Goal: Task Accomplishment & Management: Manage account settings

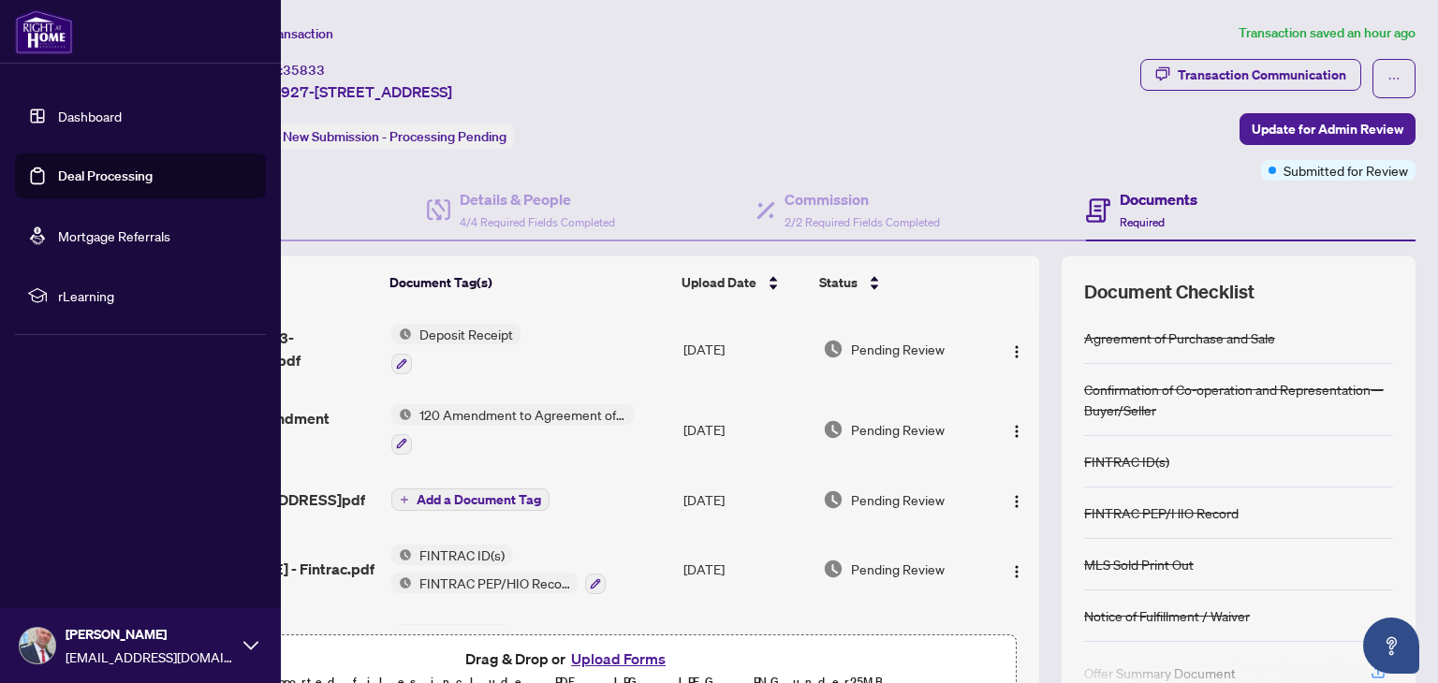
click at [58, 108] on link "Dashboard" at bounding box center [90, 116] width 64 height 17
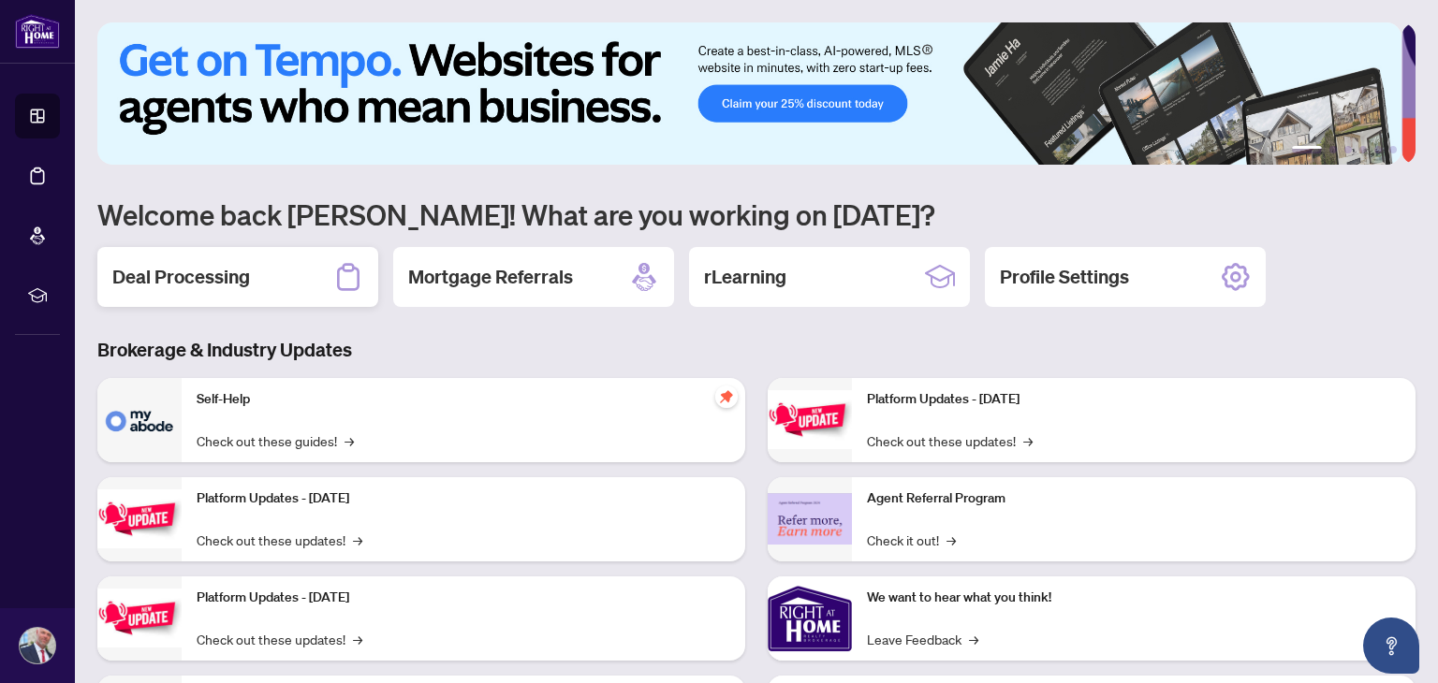
click at [155, 269] on h2 "Deal Processing" at bounding box center [181, 277] width 138 height 26
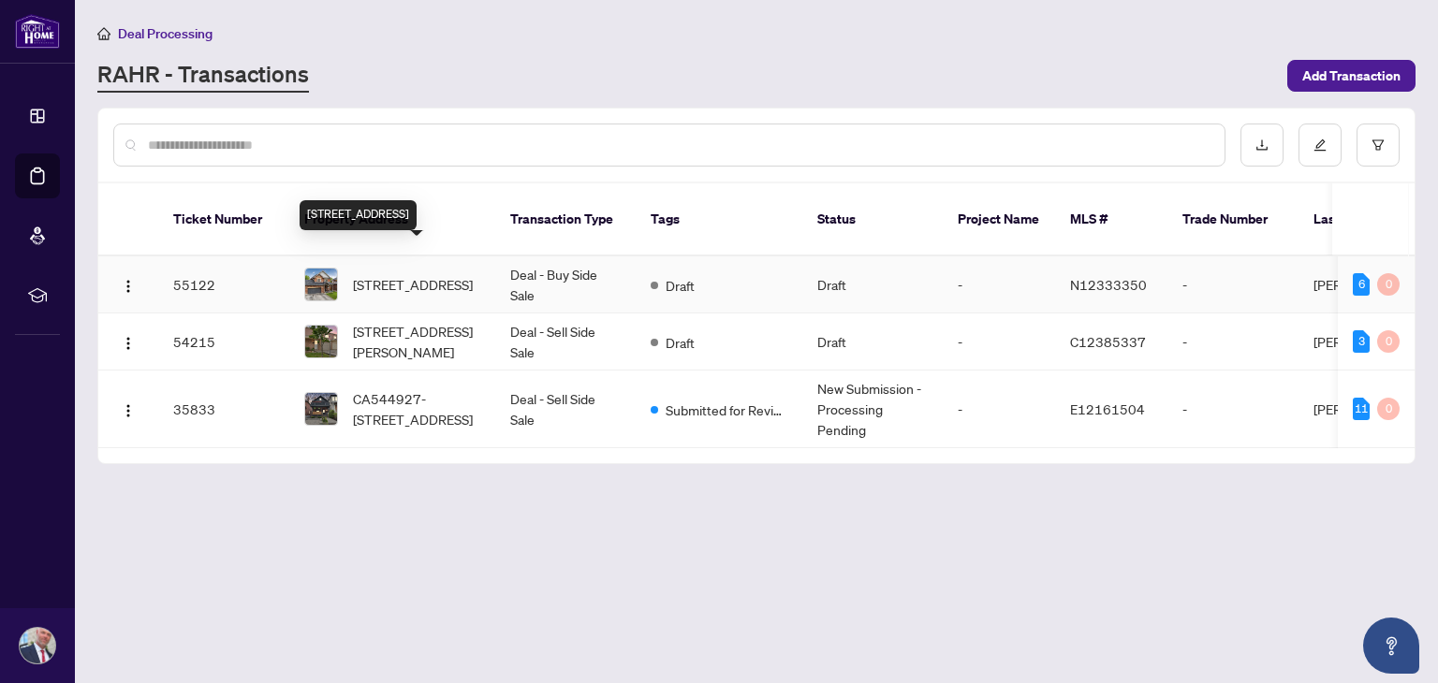
click at [409, 274] on span "[STREET_ADDRESS]" at bounding box center [413, 284] width 120 height 21
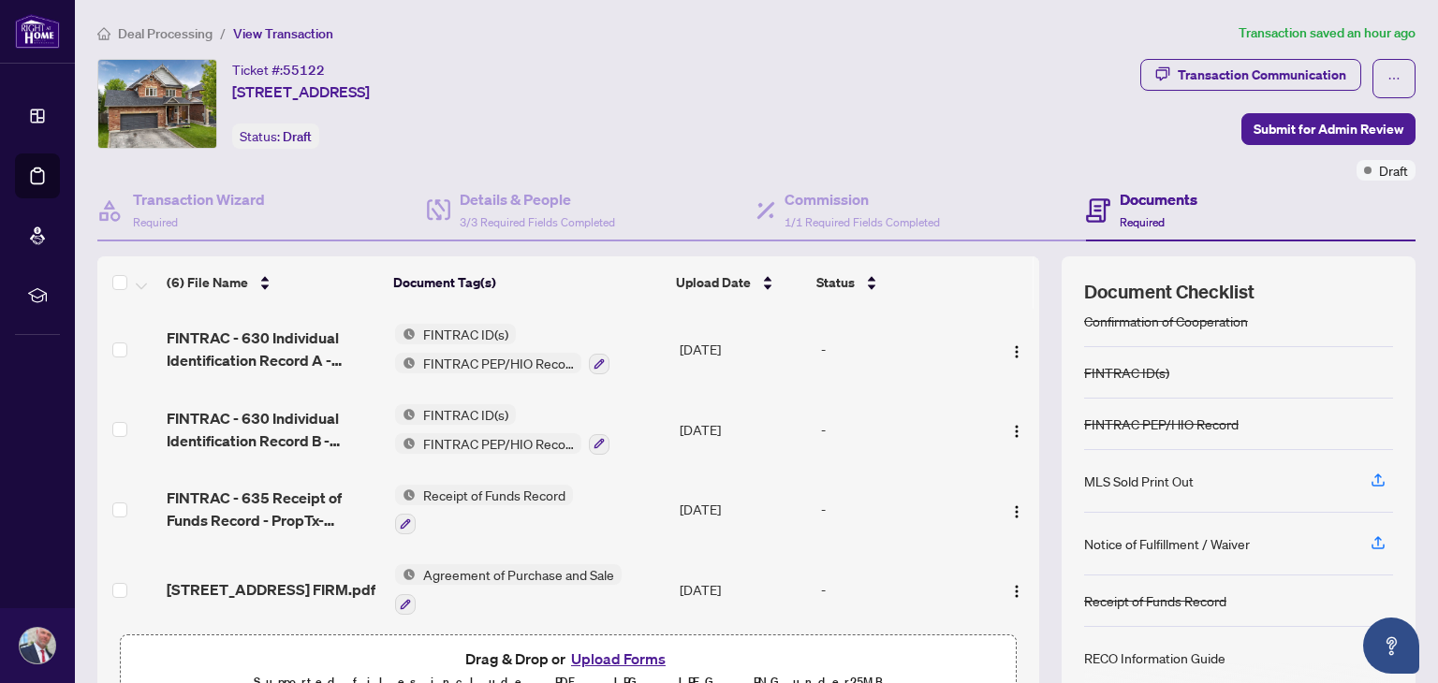
scroll to position [99, 0]
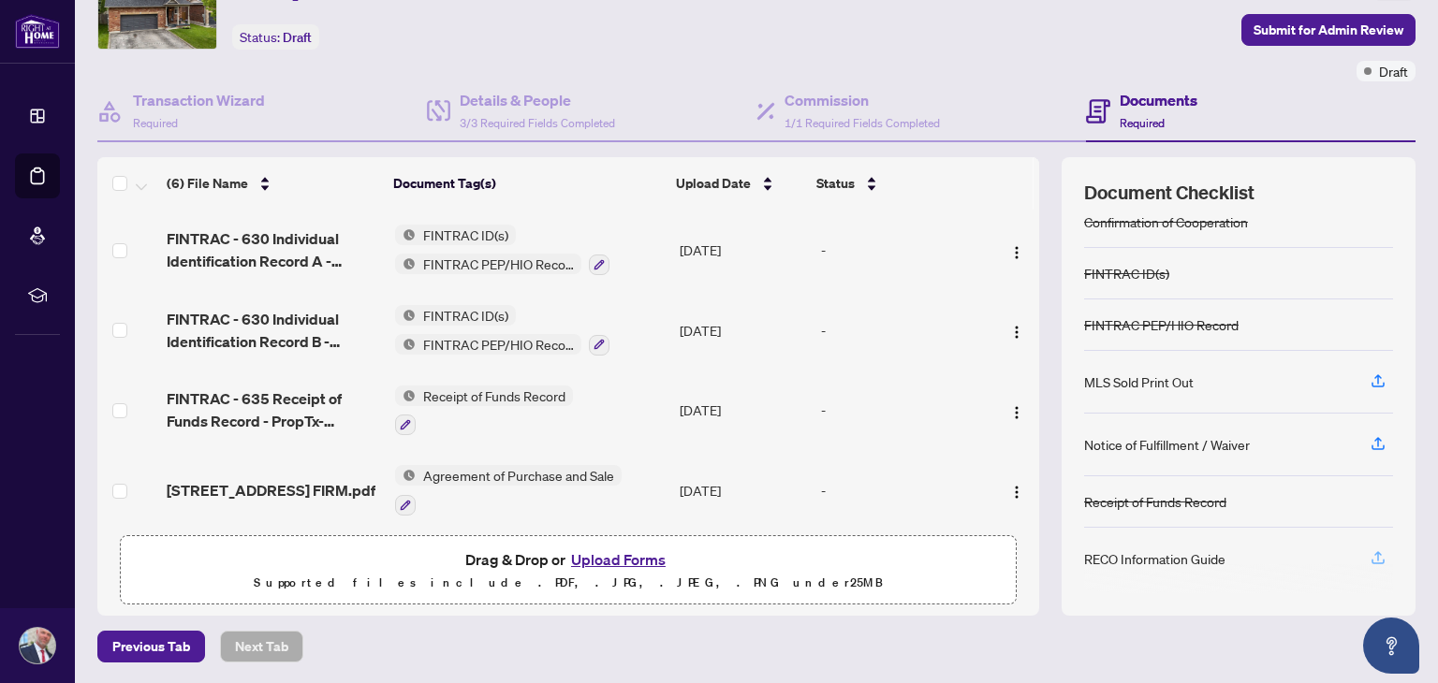
click at [1370, 551] on icon "button" at bounding box center [1378, 558] width 17 height 17
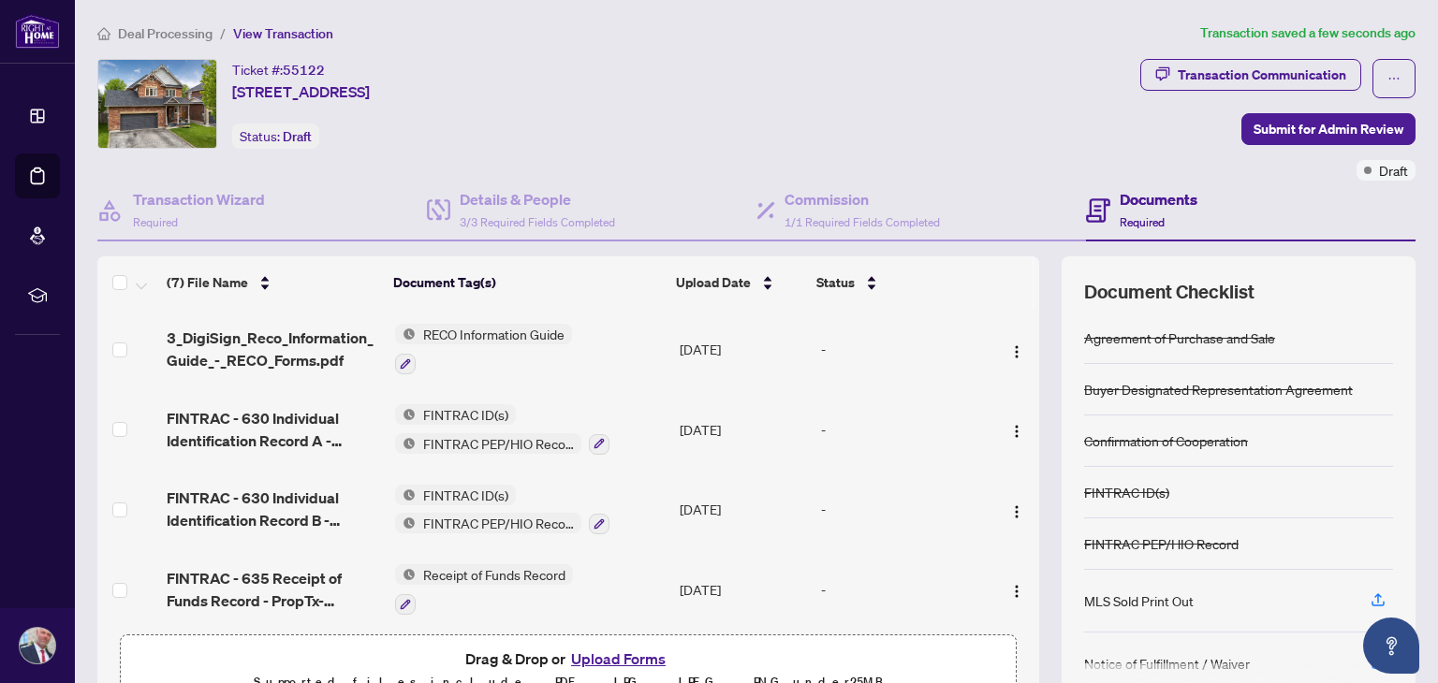
scroll to position [110, 0]
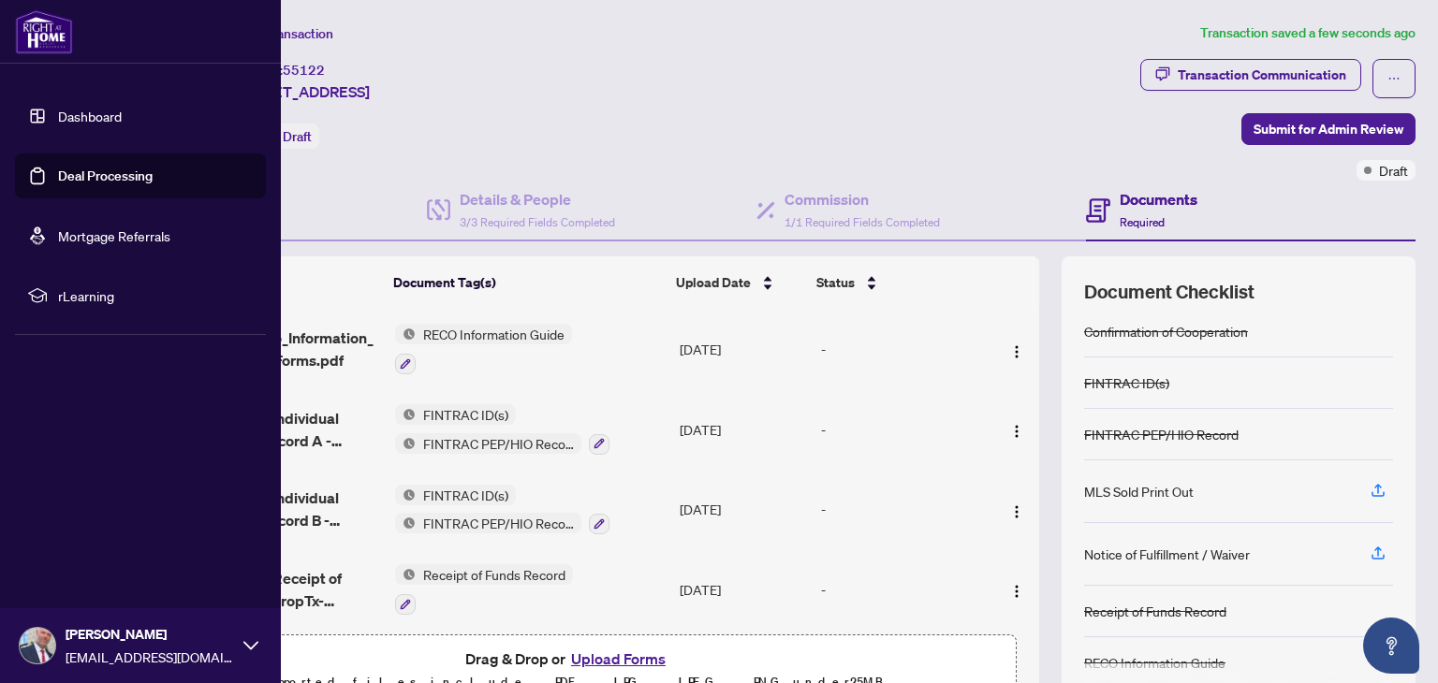
click at [86, 113] on link "Dashboard" at bounding box center [90, 116] width 64 height 17
